Goal: Transaction & Acquisition: Book appointment/travel/reservation

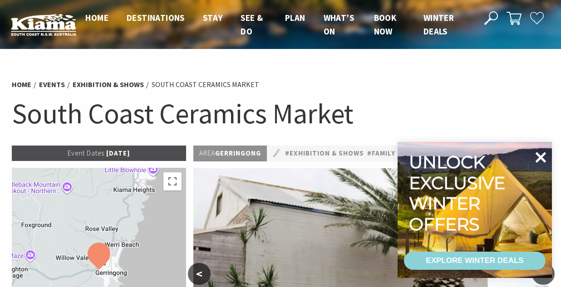
click at [540, 155] on icon at bounding box center [541, 157] width 11 height 11
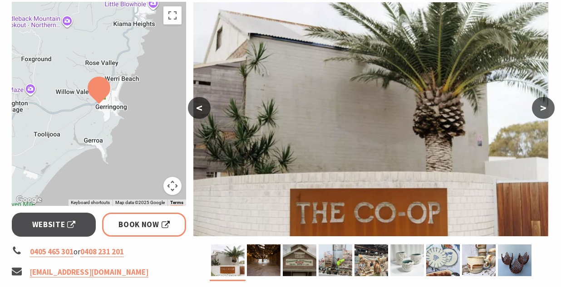
scroll to position [163, 0]
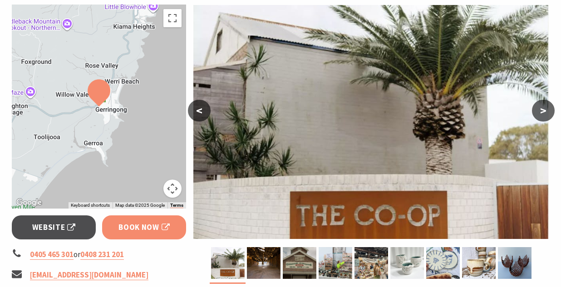
click at [146, 225] on span "Book Now" at bounding box center [144, 228] width 51 height 12
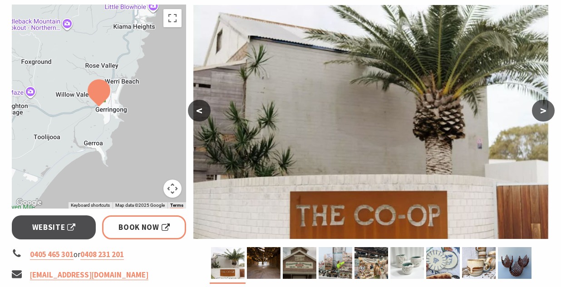
click at [544, 111] on button ">" at bounding box center [543, 111] width 23 height 22
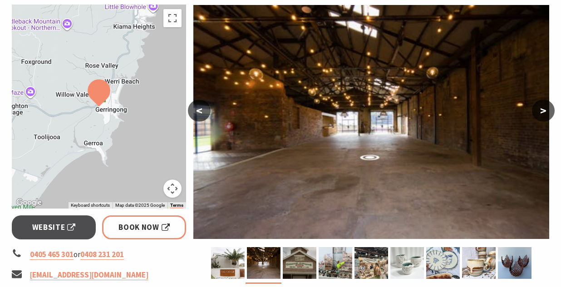
click at [544, 111] on button ">" at bounding box center [543, 111] width 23 height 22
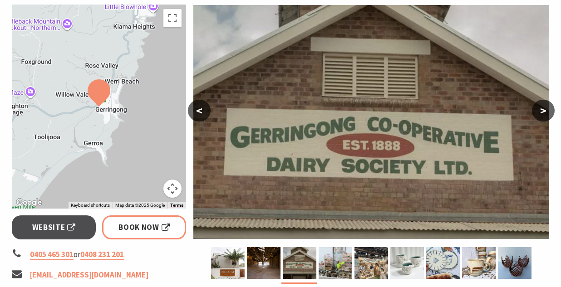
click at [544, 111] on button ">" at bounding box center [543, 111] width 23 height 22
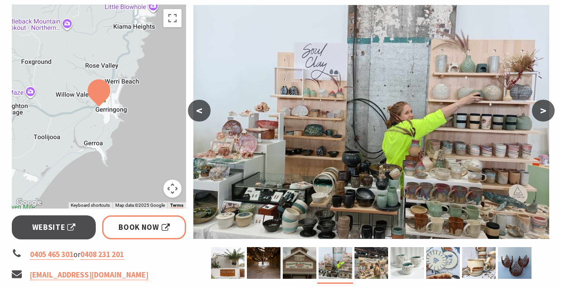
click at [544, 111] on button ">" at bounding box center [543, 111] width 23 height 22
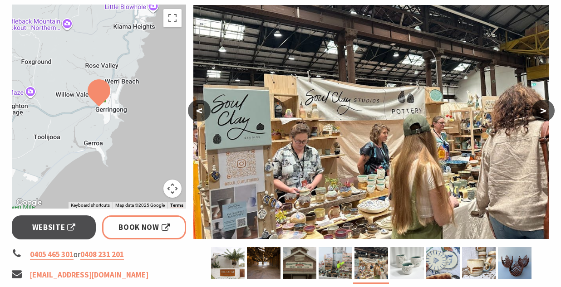
click at [544, 111] on button ">" at bounding box center [543, 111] width 23 height 22
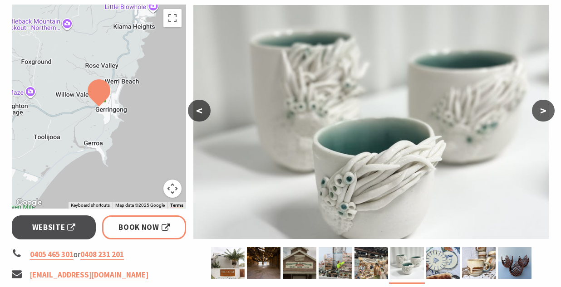
click at [202, 110] on button "<" at bounding box center [199, 111] width 23 height 22
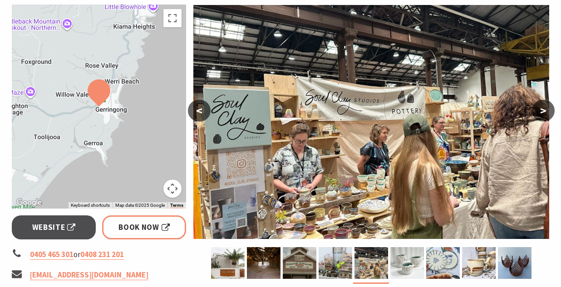
click at [546, 112] on button ">" at bounding box center [543, 111] width 23 height 22
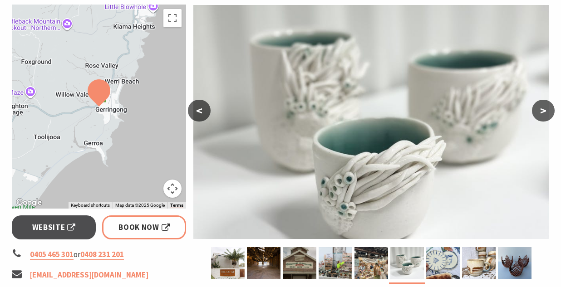
click at [546, 112] on button ">" at bounding box center [543, 111] width 23 height 22
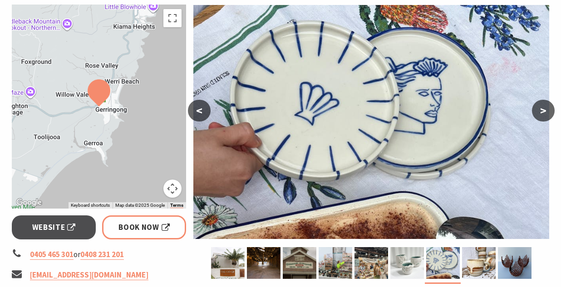
click at [546, 112] on button ">" at bounding box center [543, 111] width 23 height 22
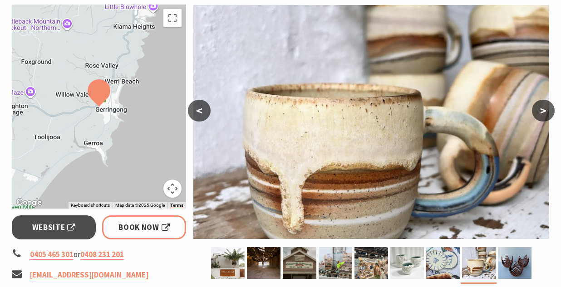
click at [546, 112] on button ">" at bounding box center [543, 111] width 23 height 22
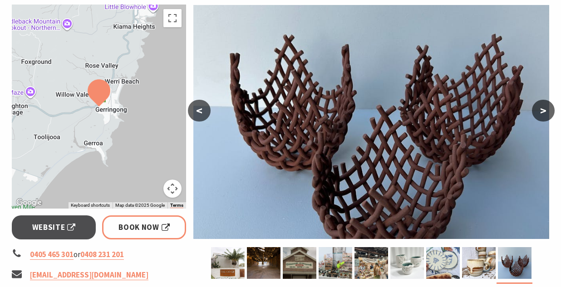
click at [546, 112] on button ">" at bounding box center [543, 111] width 23 height 22
click at [542, 109] on button ">" at bounding box center [543, 111] width 23 height 22
click at [199, 109] on button "<" at bounding box center [199, 111] width 23 height 22
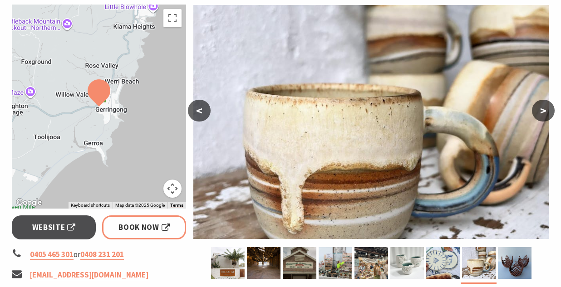
click at [199, 109] on button "<" at bounding box center [199, 111] width 23 height 22
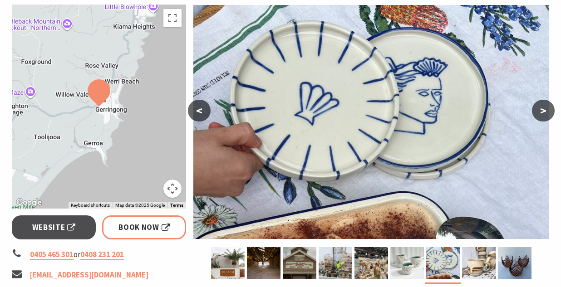
click at [199, 109] on button "<" at bounding box center [199, 111] width 23 height 22
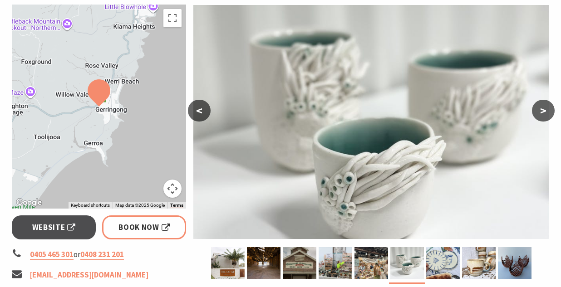
click at [199, 109] on button "<" at bounding box center [199, 111] width 23 height 22
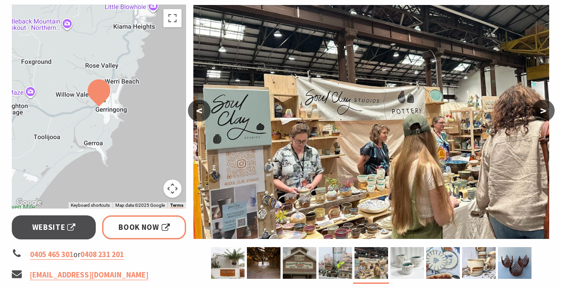
click at [199, 109] on button "<" at bounding box center [199, 111] width 23 height 22
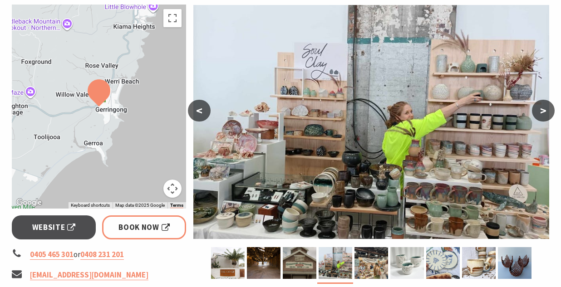
click at [199, 109] on button "<" at bounding box center [199, 111] width 23 height 22
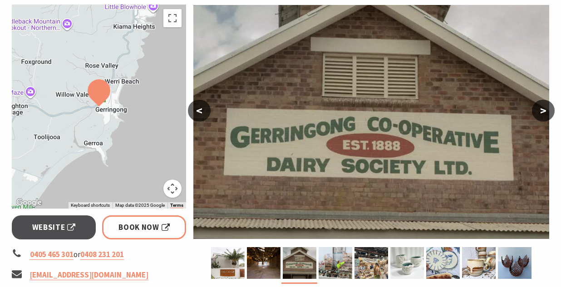
click at [199, 109] on button "<" at bounding box center [199, 111] width 23 height 22
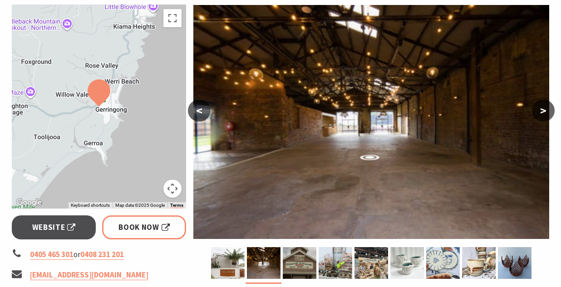
click at [199, 109] on button "<" at bounding box center [199, 111] width 23 height 22
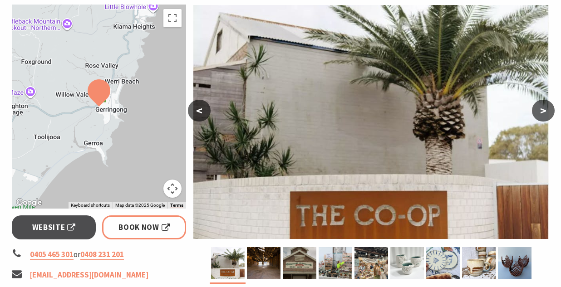
click at [199, 109] on button "<" at bounding box center [199, 111] width 23 height 22
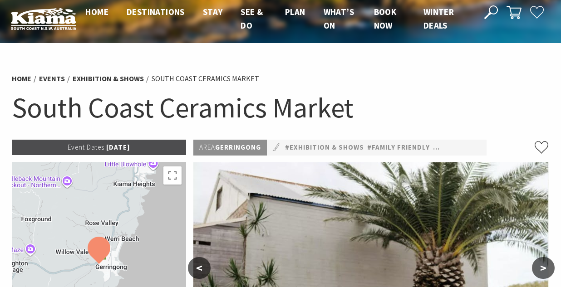
scroll to position [0, 0]
